Goal: Find specific page/section: Find specific page/section

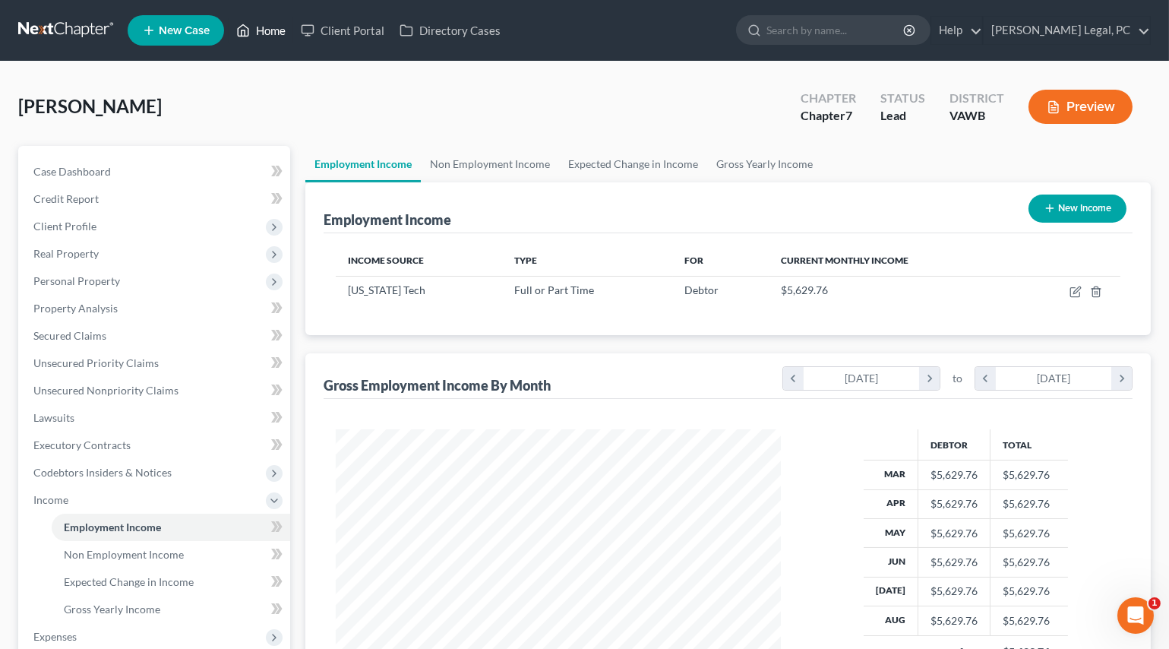
drag, startPoint x: 0, startPoint y: 0, endPoint x: 243, endPoint y: 57, distance: 249.6
click at [272, 30] on link "Home" at bounding box center [261, 30] width 65 height 27
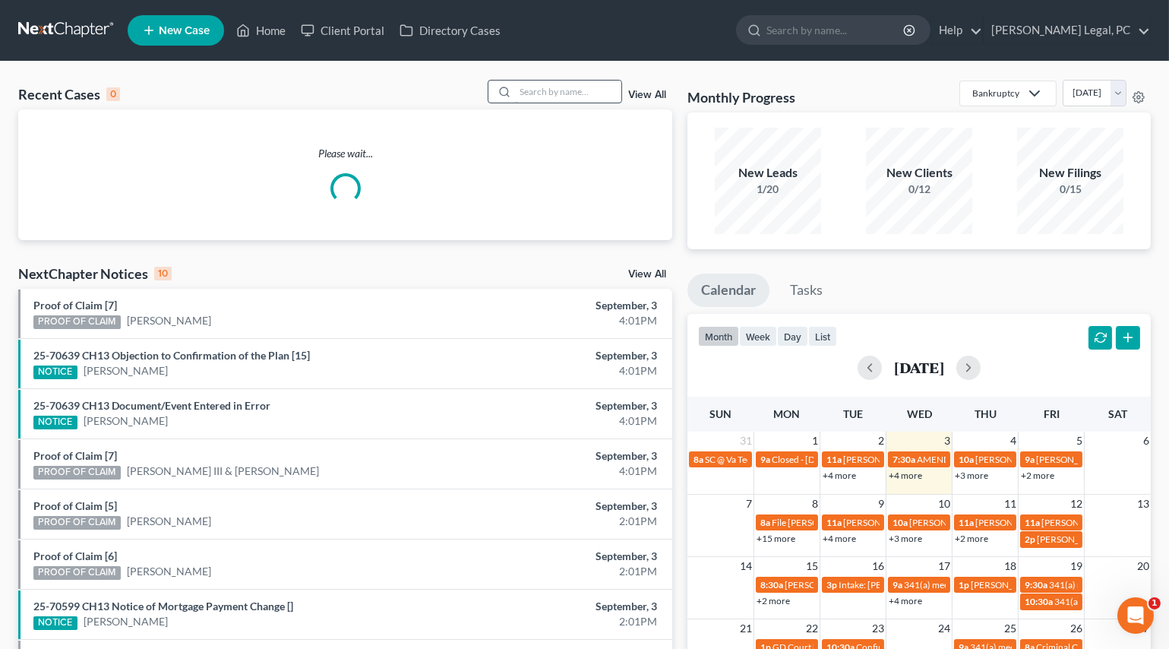
click at [535, 102] on input "search" at bounding box center [568, 92] width 106 height 22
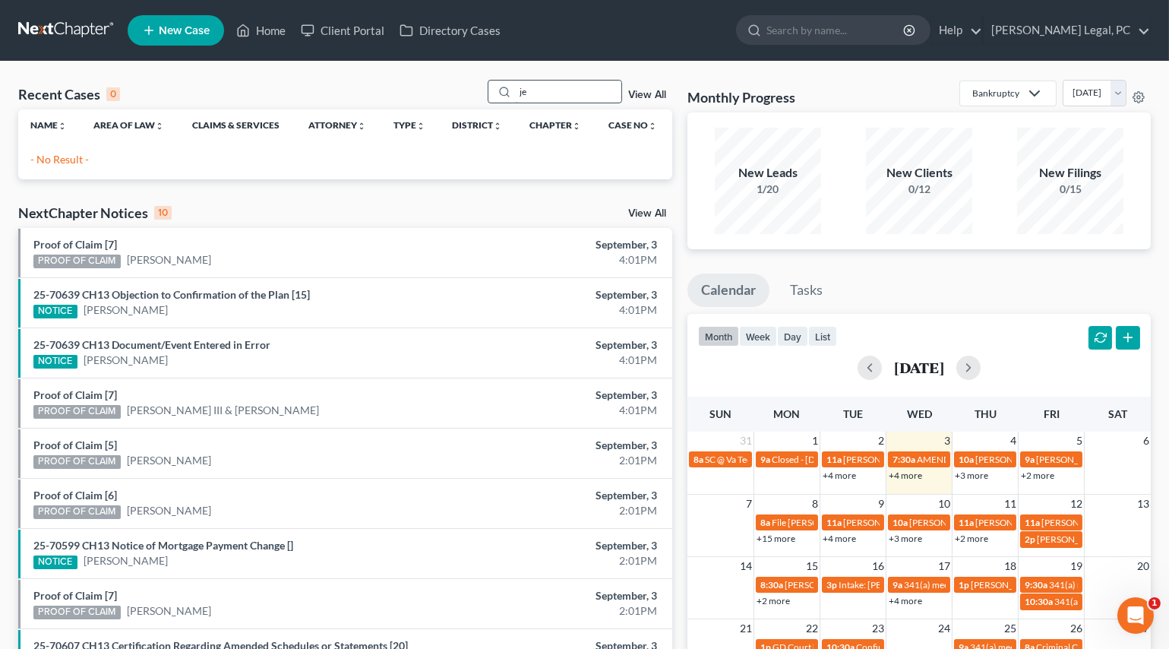
type input "j"
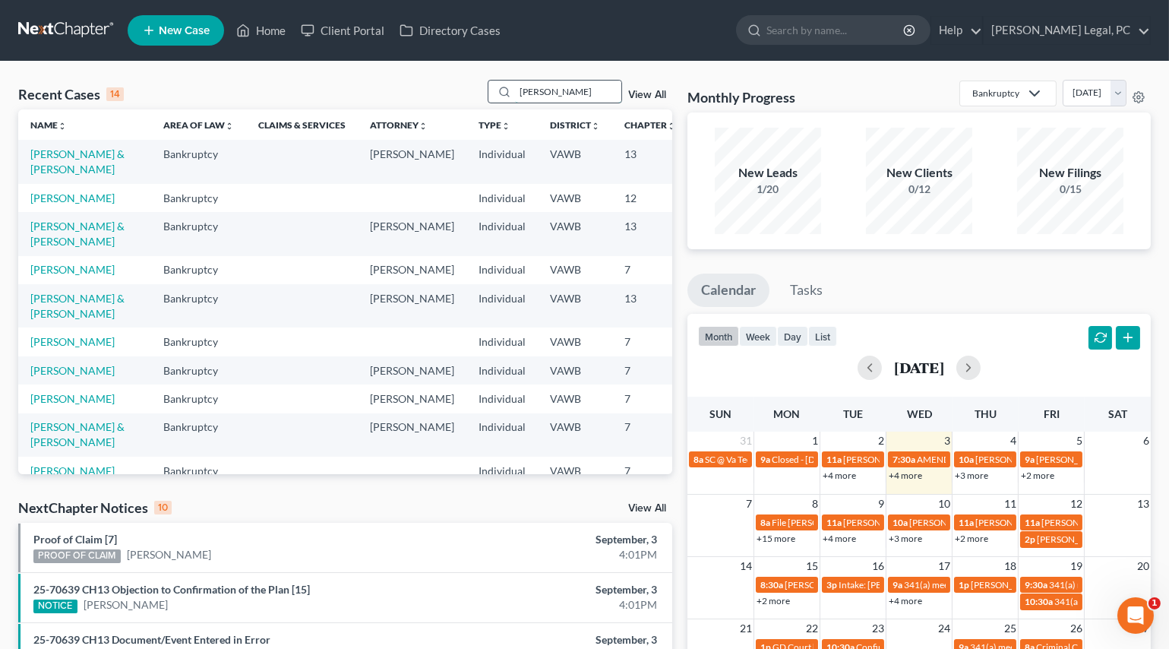
click at [569, 86] on input "[PERSON_NAME]" at bounding box center [568, 92] width 106 height 22
type input "[PERSON_NAME]"
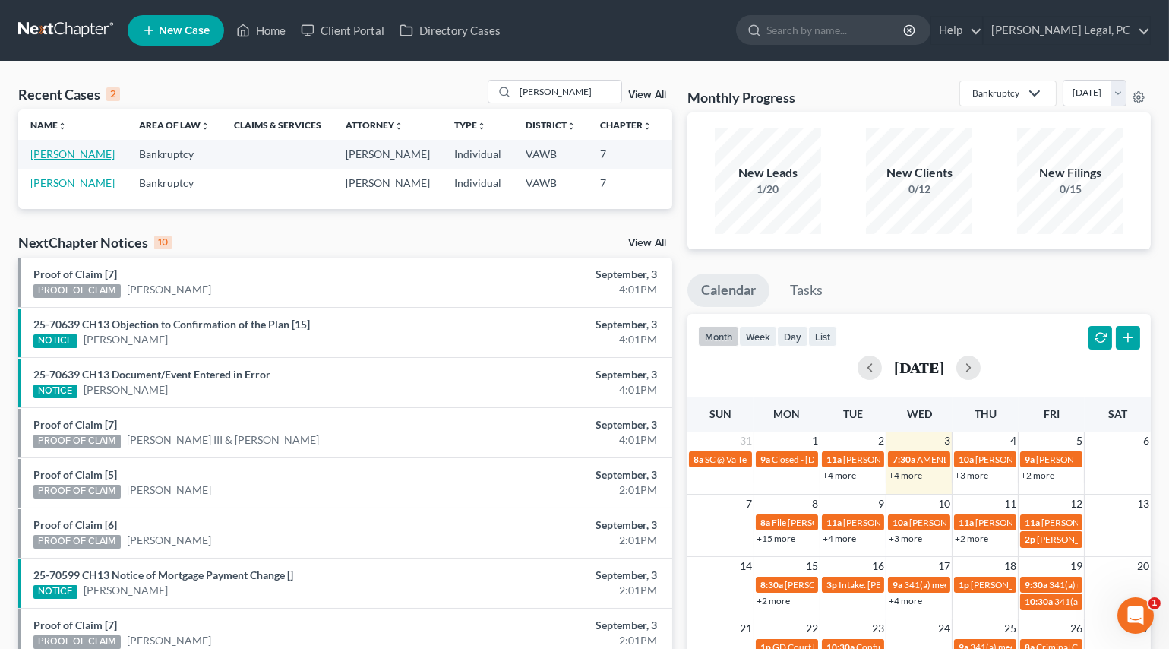
click at [51, 160] on link "[PERSON_NAME]" at bounding box center [72, 153] width 84 height 13
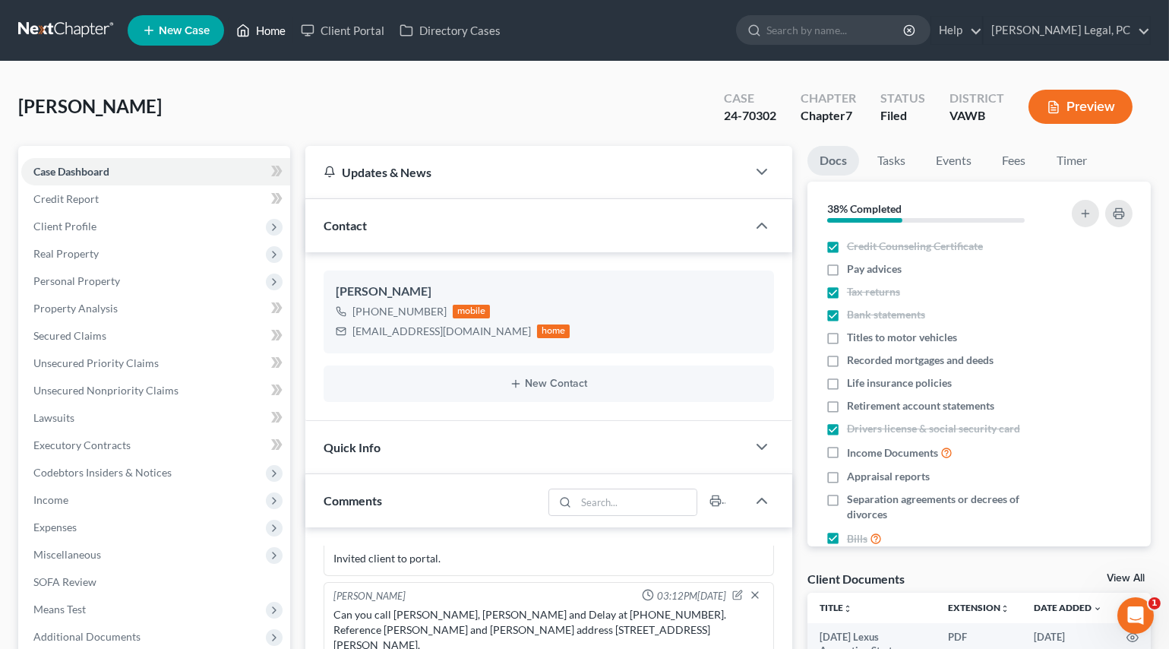
click at [258, 38] on link "Home" at bounding box center [261, 30] width 65 height 27
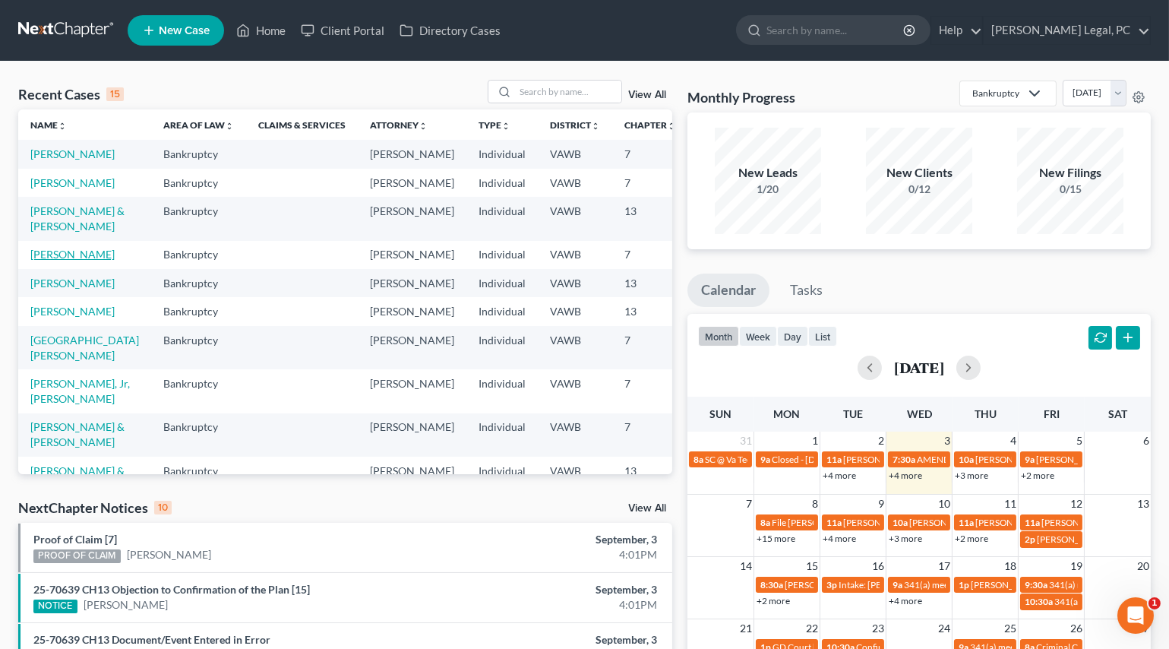
click at [73, 260] on link "[PERSON_NAME]" at bounding box center [72, 254] width 84 height 13
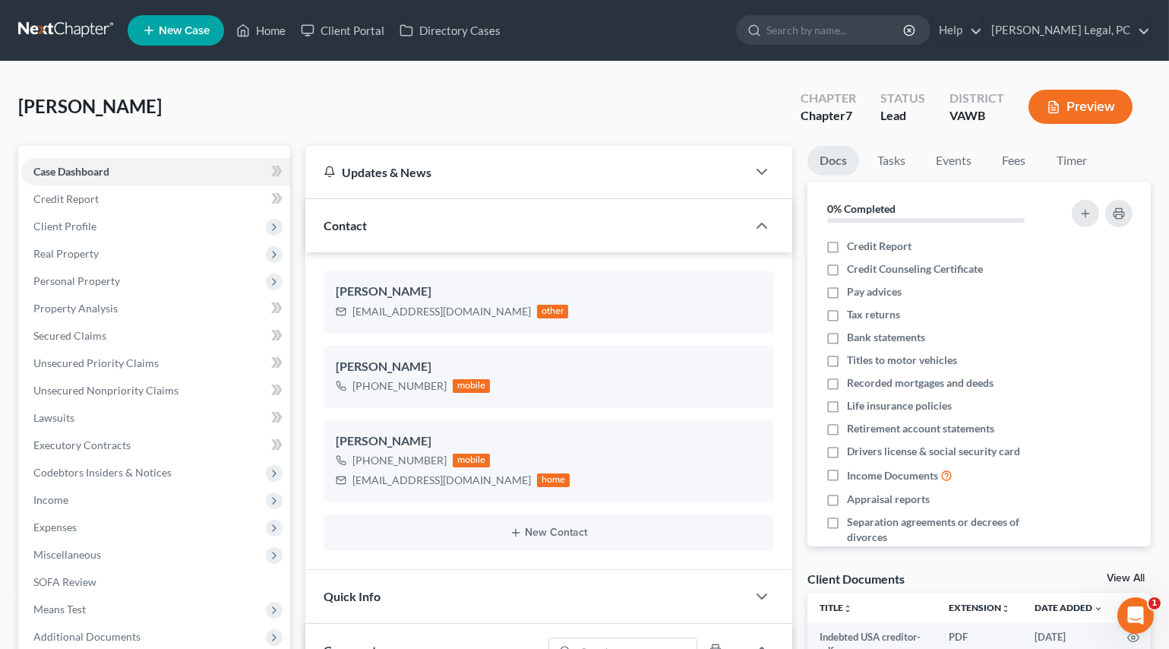
scroll to position [2151, 0]
drag, startPoint x: 276, startPoint y: 33, endPoint x: 303, endPoint y: 115, distance: 86.5
click at [275, 33] on link "Home" at bounding box center [261, 30] width 65 height 27
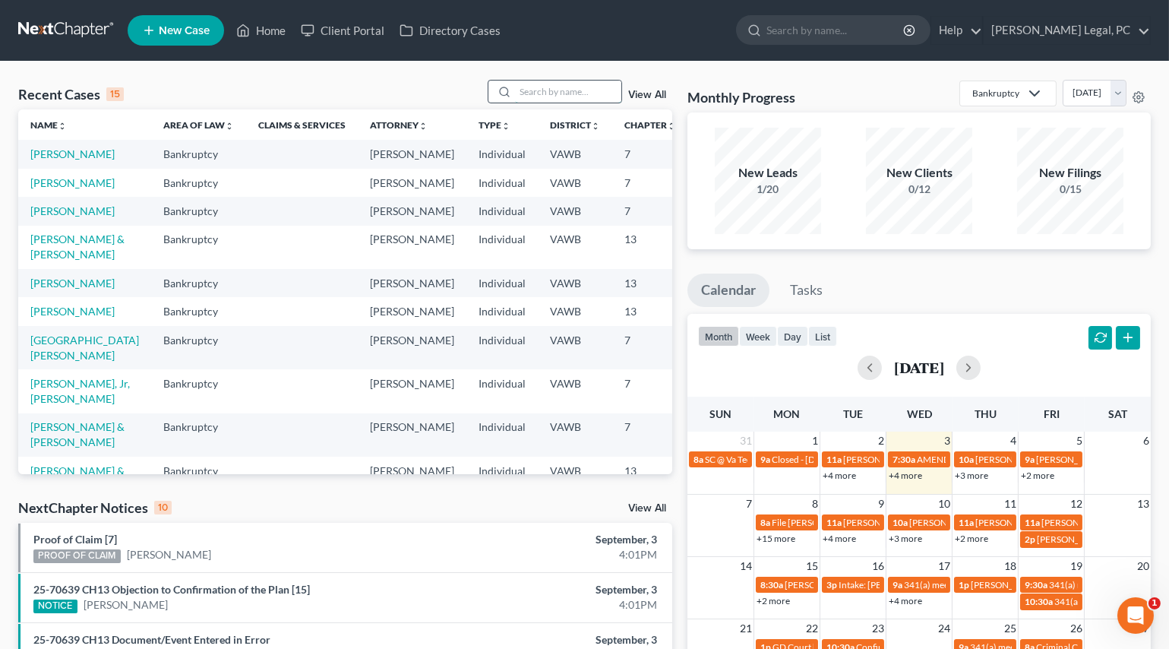
click at [524, 98] on input "search" at bounding box center [568, 92] width 106 height 22
type input "[PERSON_NAME]"
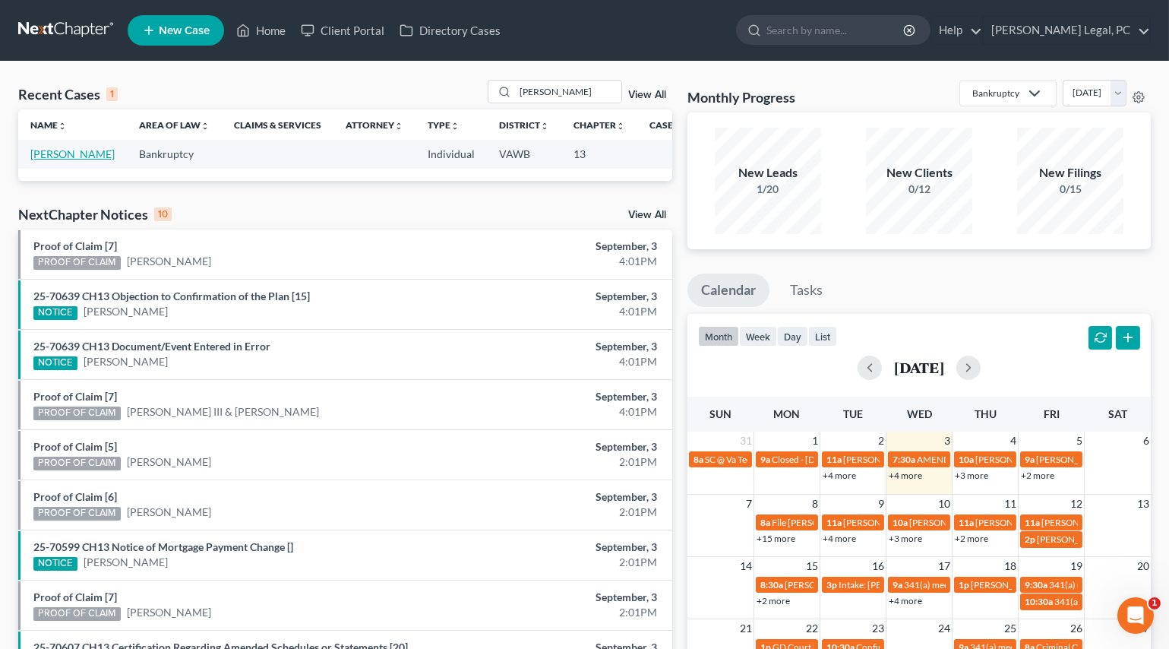
click at [46, 160] on link "[PERSON_NAME]" at bounding box center [72, 153] width 84 height 13
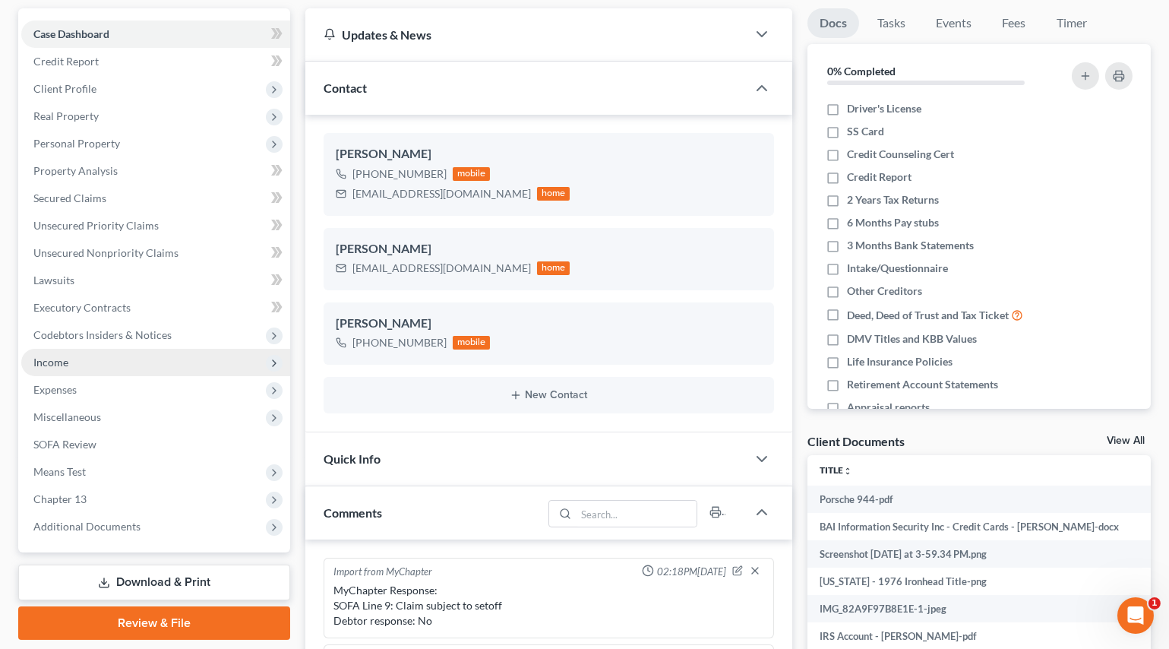
scroll to position [904, 0]
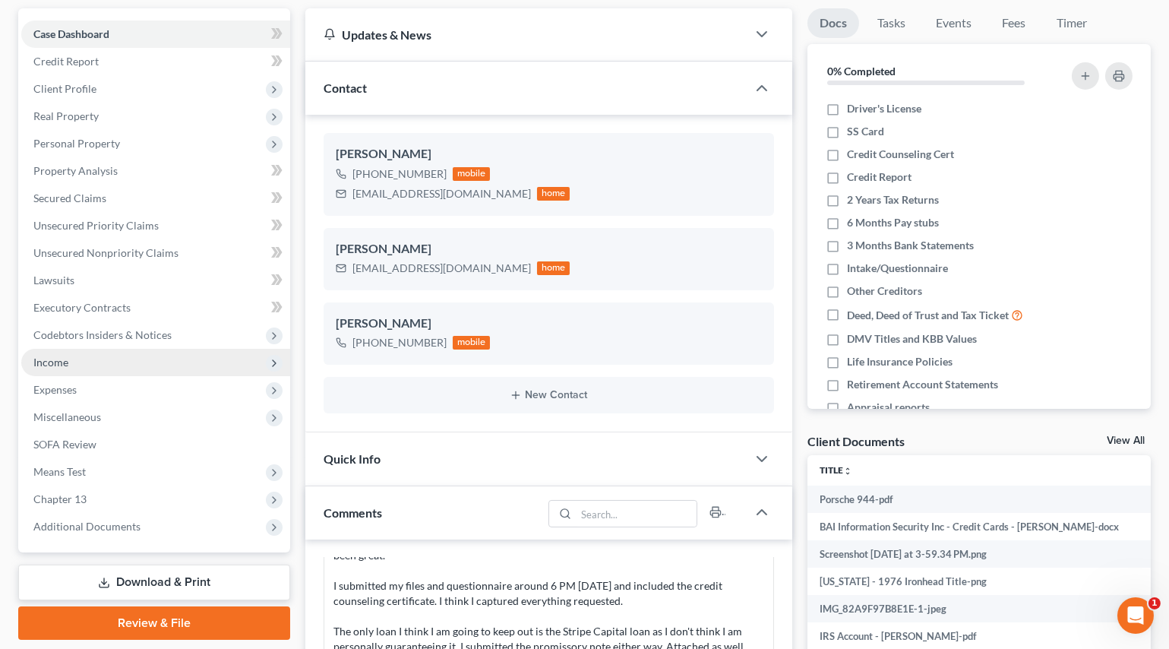
click at [68, 356] on span "Income" at bounding box center [155, 362] width 269 height 27
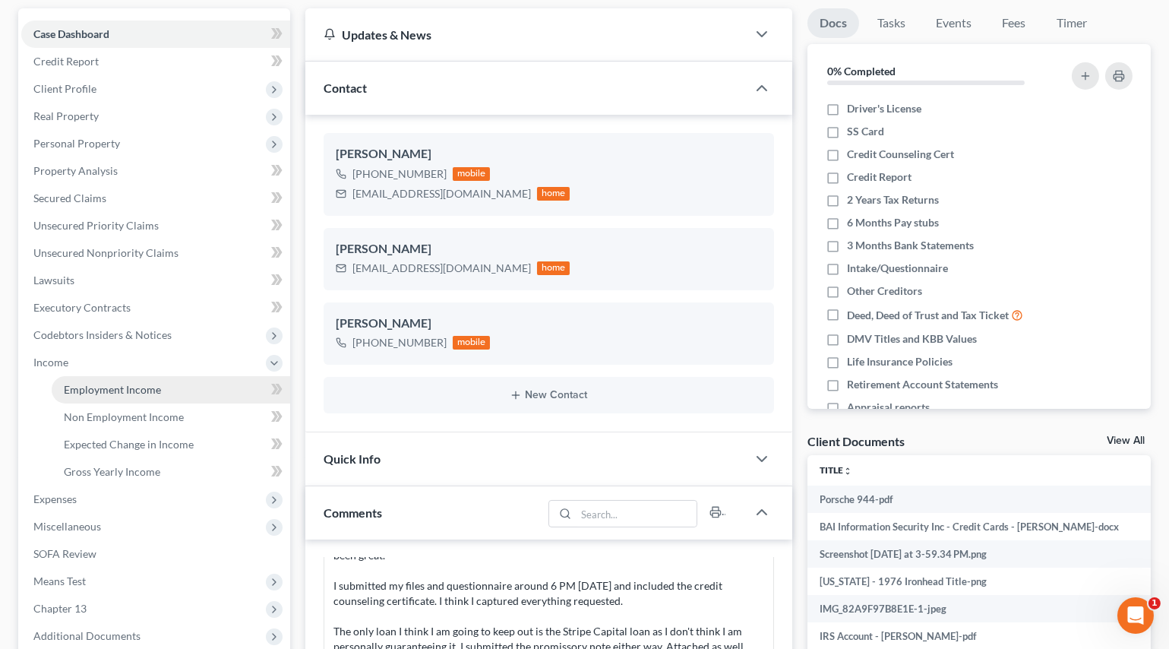
click at [91, 387] on span "Employment Income" at bounding box center [112, 389] width 97 height 13
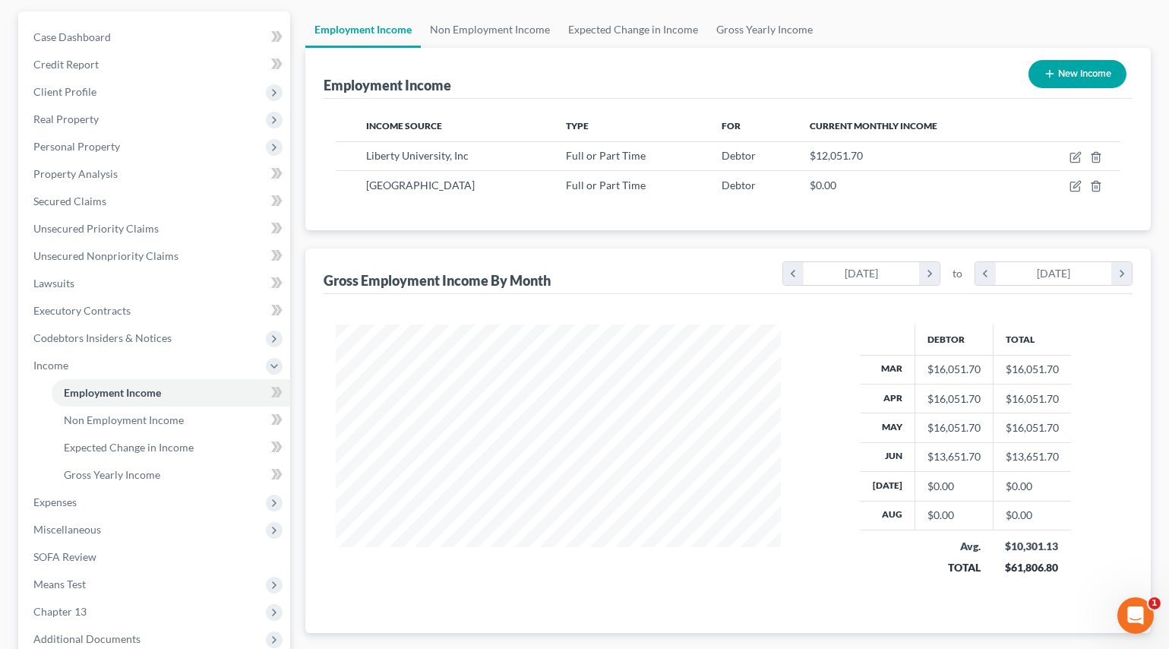
scroll to position [137, 0]
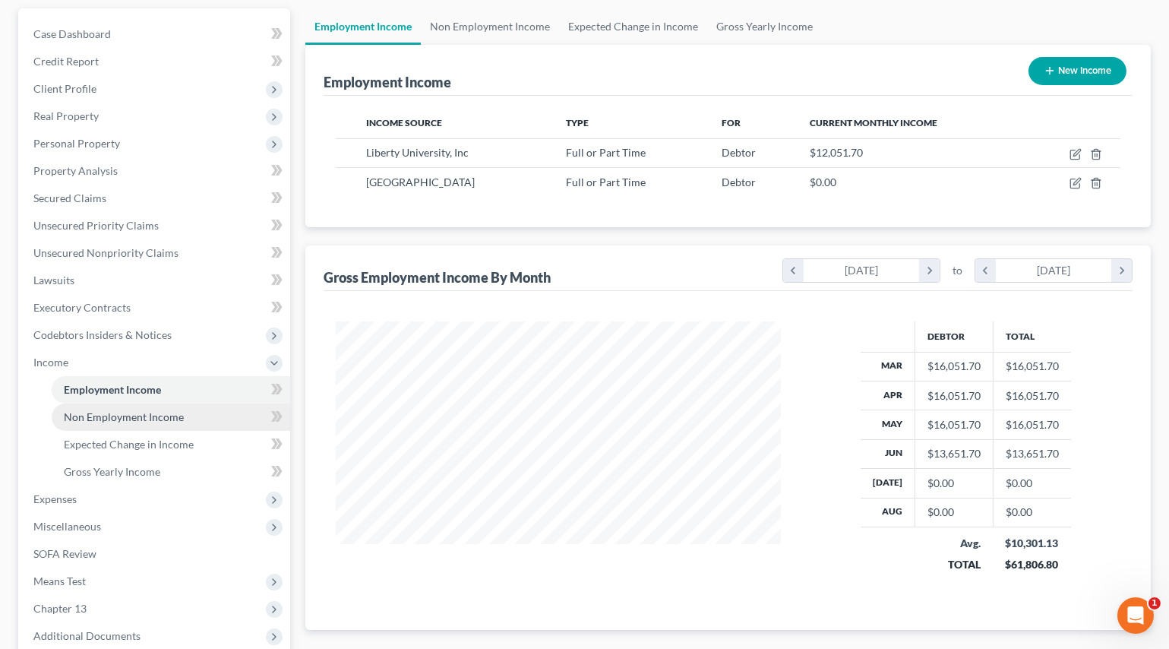
click at [106, 421] on link "Non Employment Income" at bounding box center [171, 416] width 238 height 27
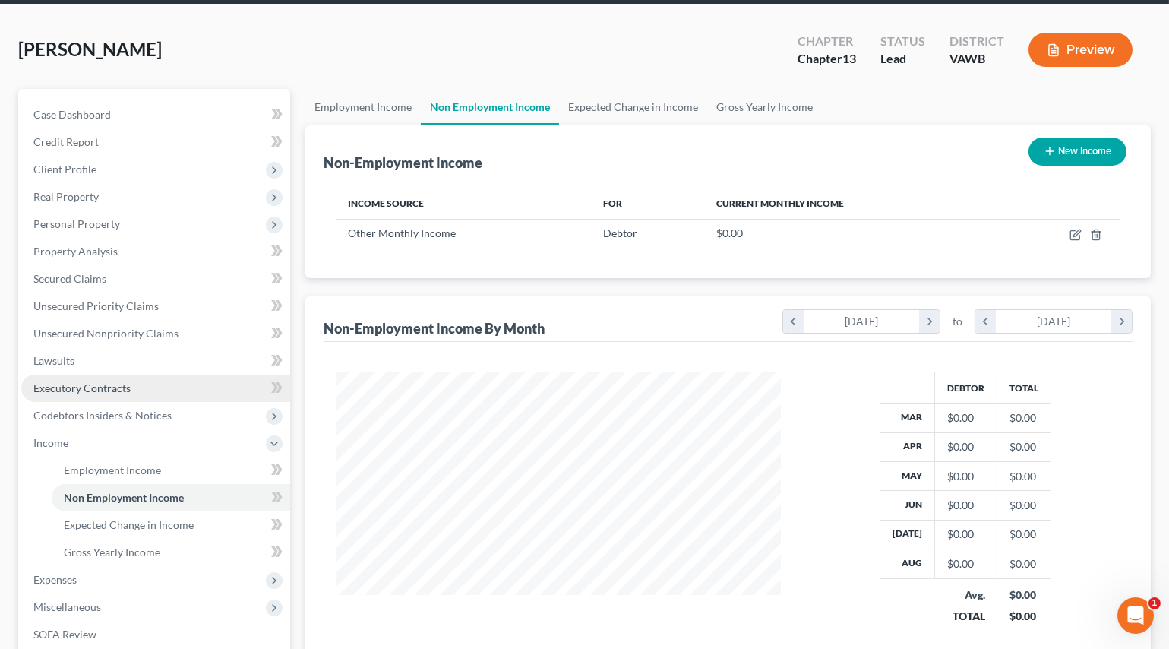
scroll to position [294, 0]
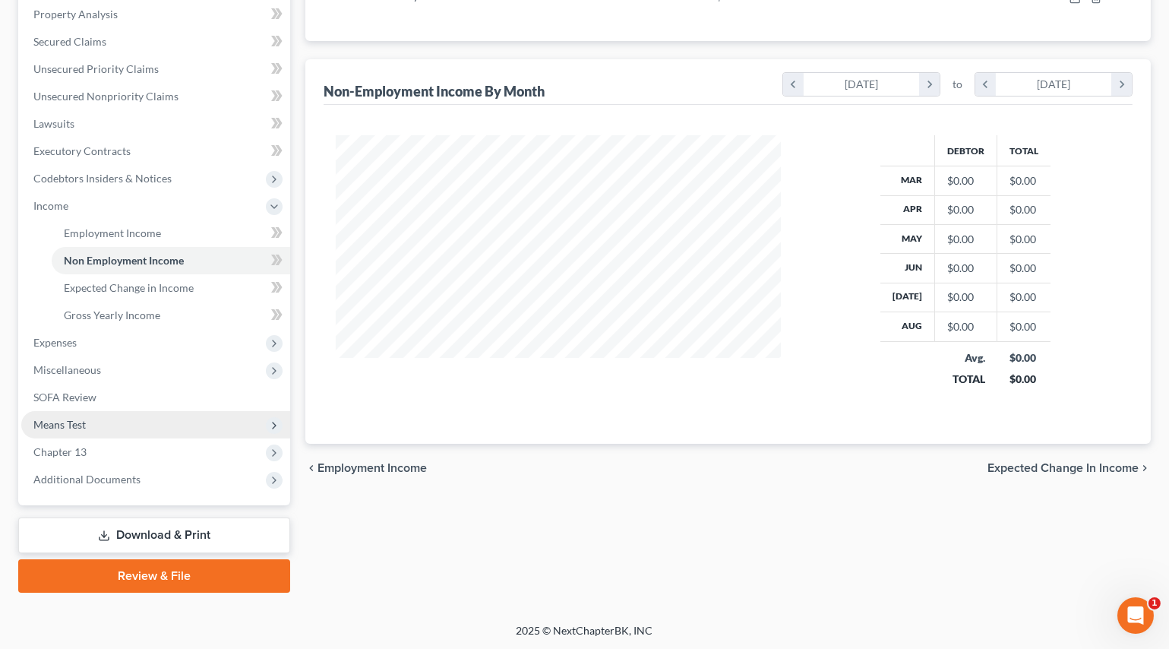
click at [72, 421] on span "Means Test" at bounding box center [59, 424] width 52 height 13
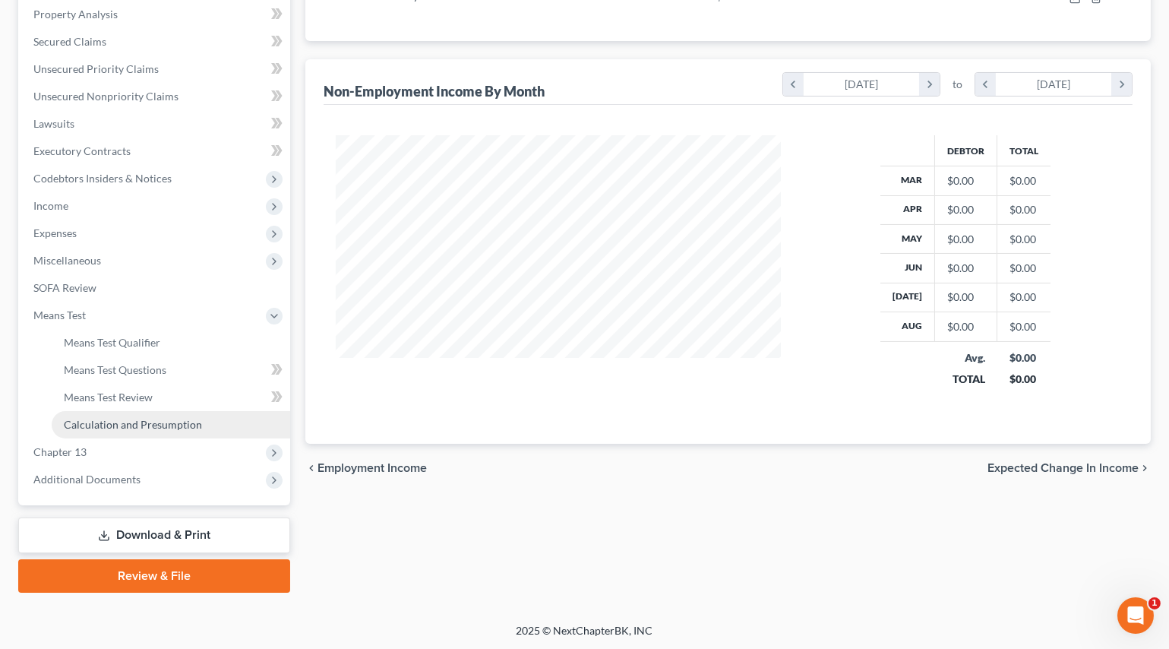
click at [74, 421] on span "Calculation and Presumption" at bounding box center [133, 424] width 138 height 13
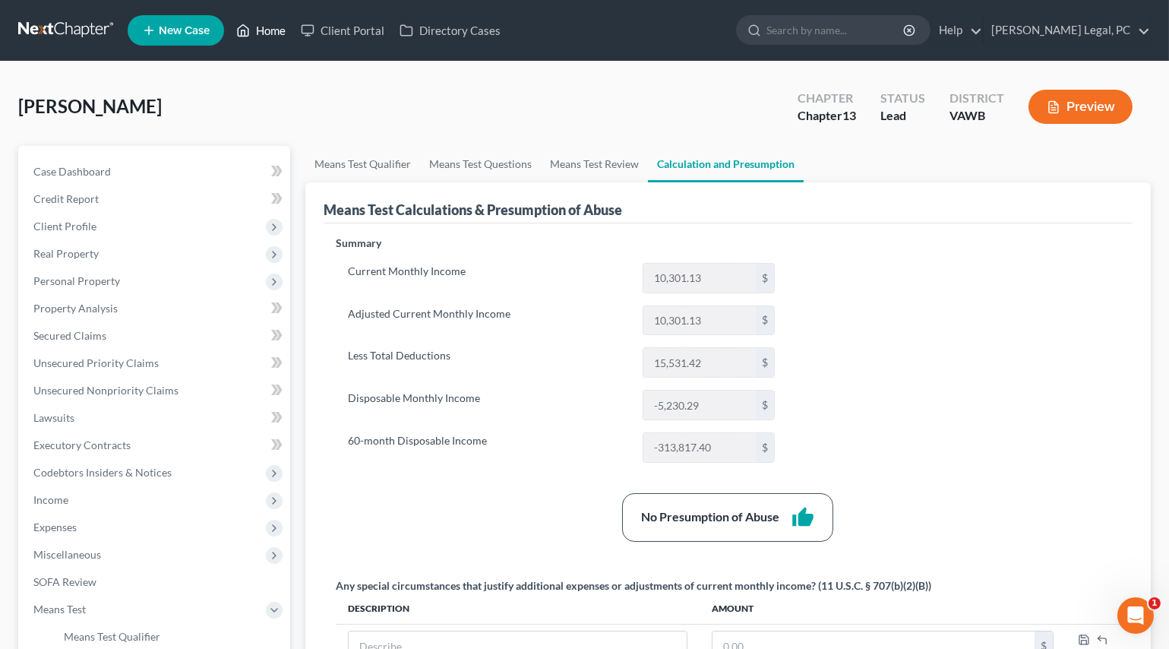
click at [273, 31] on link "Home" at bounding box center [261, 30] width 65 height 27
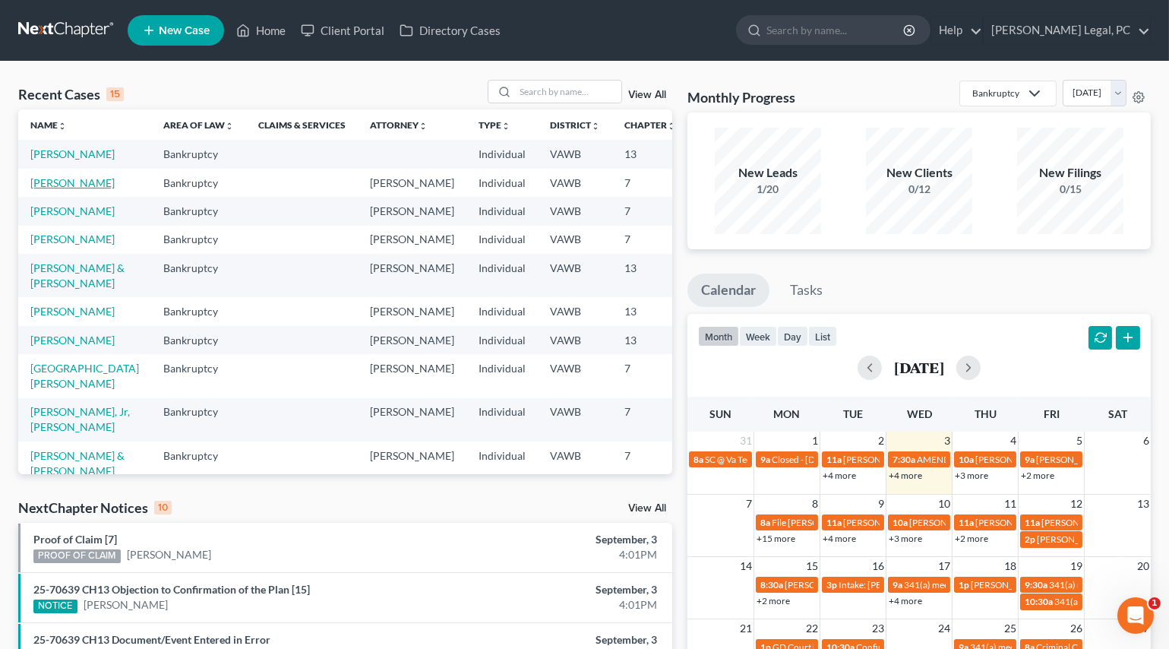
click at [51, 183] on link "[PERSON_NAME]" at bounding box center [72, 182] width 84 height 13
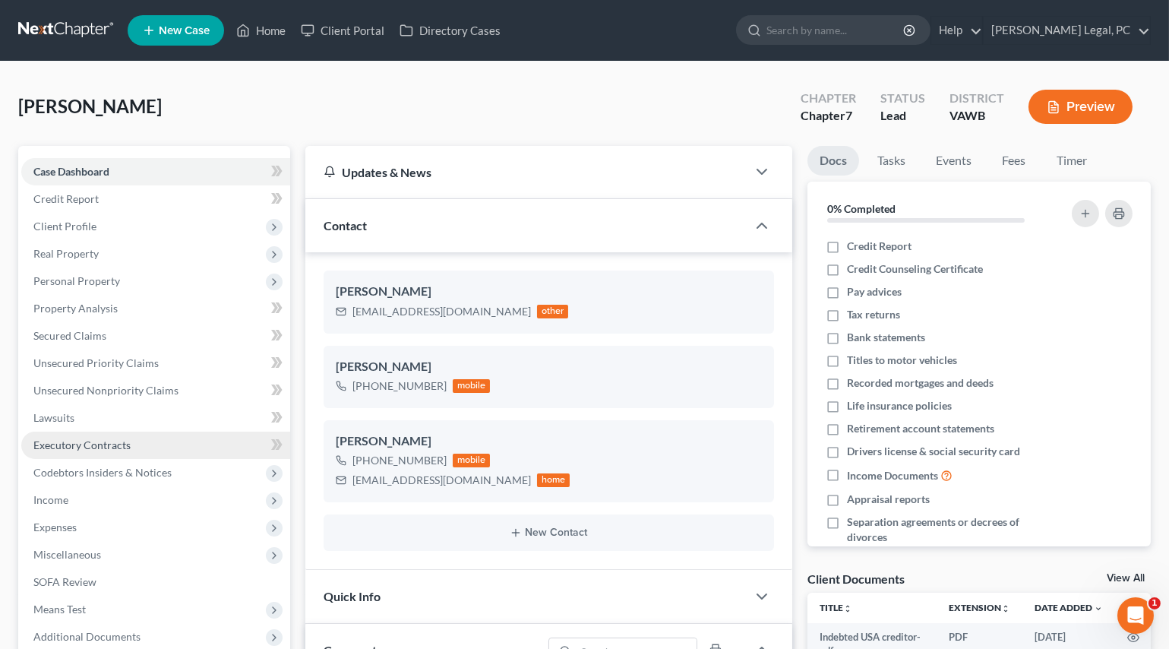
scroll to position [2151, 0]
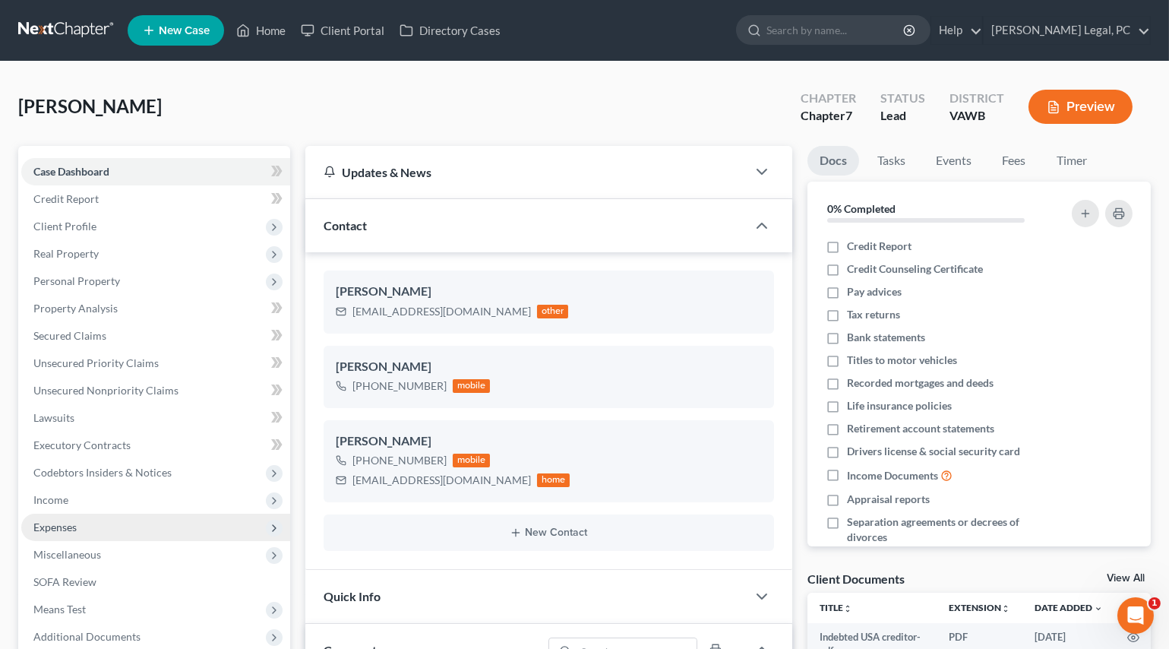
click at [71, 526] on span "Expenses" at bounding box center [54, 526] width 43 height 13
